Goal: Task Accomplishment & Management: Manage account settings

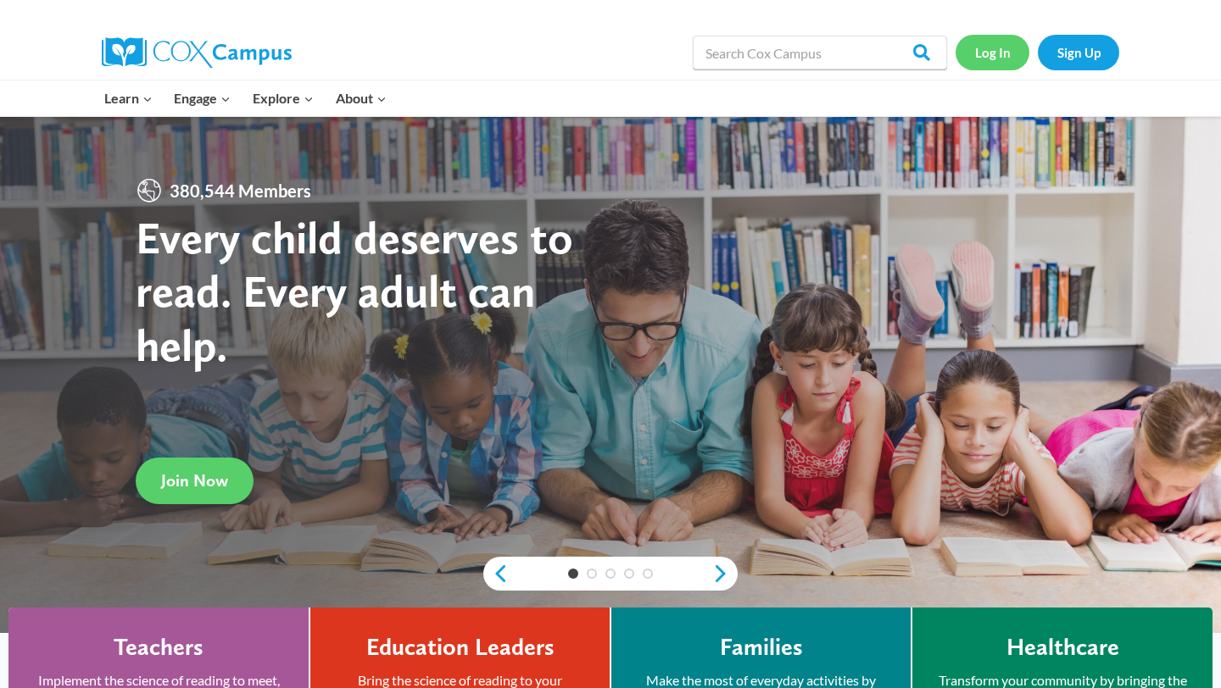
click at [999, 53] on link "Log In" at bounding box center [992, 52] width 74 height 35
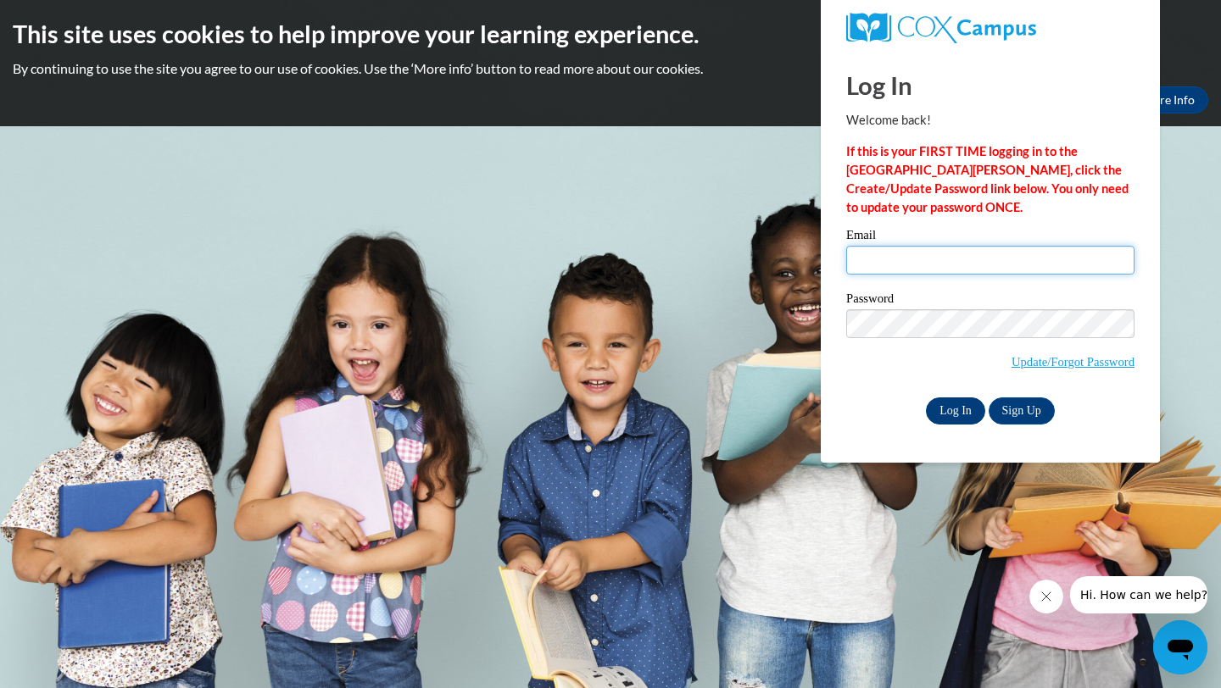
type input "charlotte.cabral@k12.hi.us"
click at [958, 412] on input "Log In" at bounding box center [955, 411] width 59 height 27
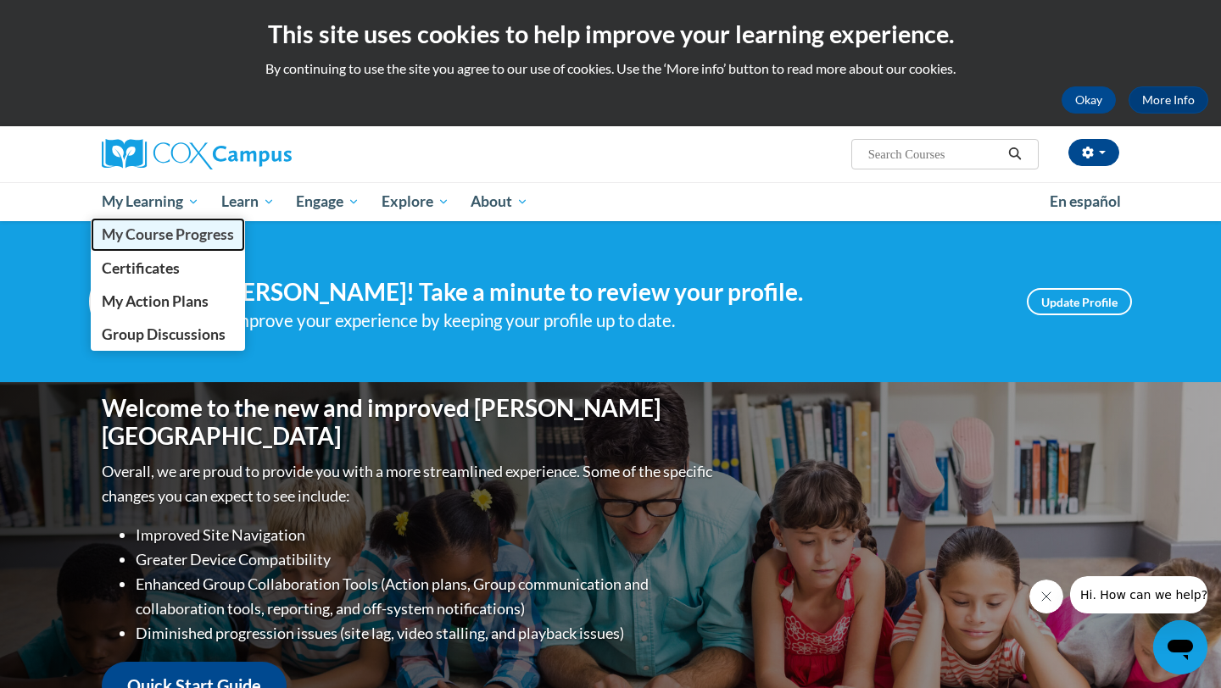
click at [135, 239] on span "My Course Progress" at bounding box center [168, 234] width 132 height 18
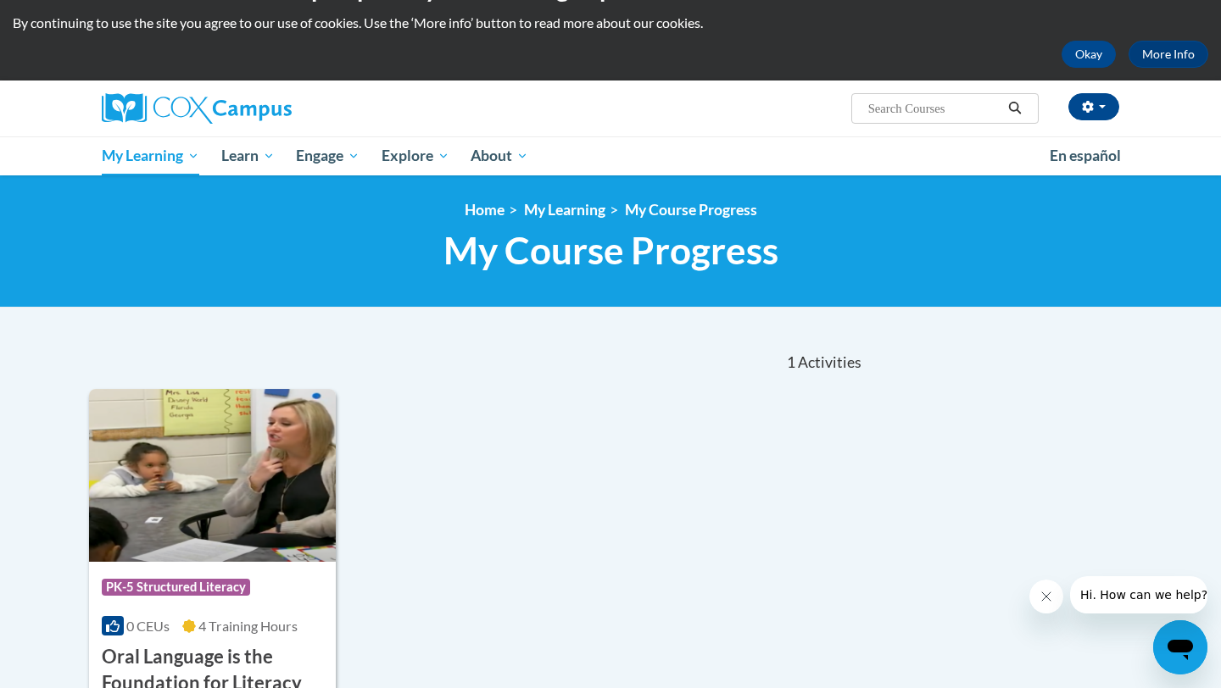
scroll to position [16, 0]
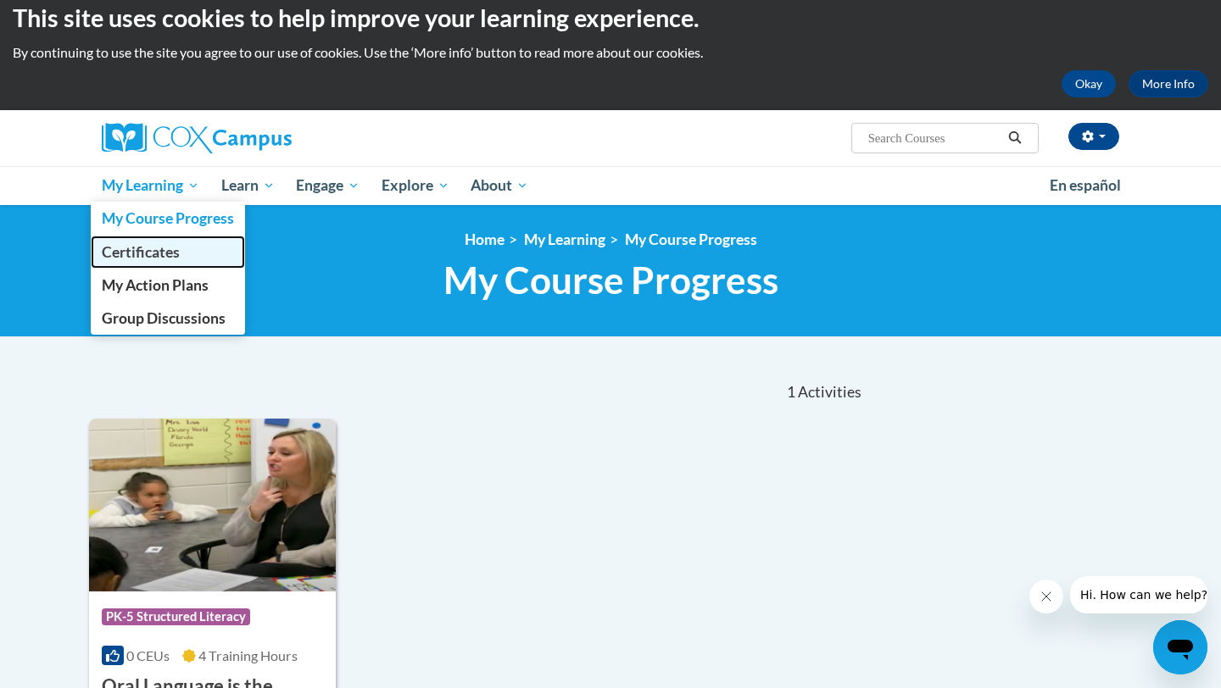
click at [132, 259] on span "Certificates" at bounding box center [141, 252] width 78 height 18
